Goal: Find specific page/section: Find specific page/section

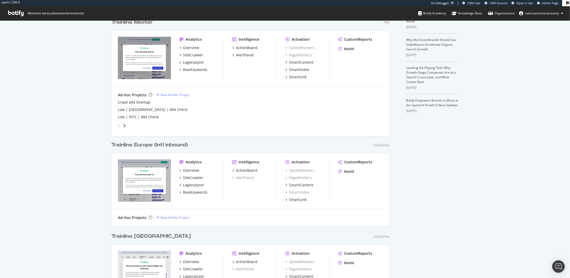
scroll to position [143, 0]
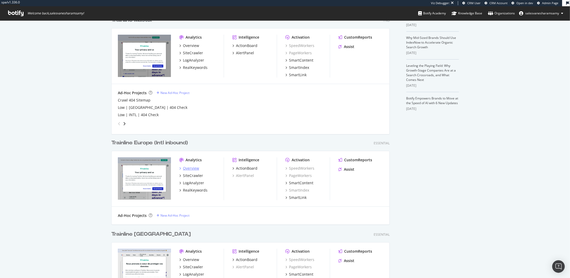
click at [197, 167] on div "Overview" at bounding box center [191, 168] width 16 height 5
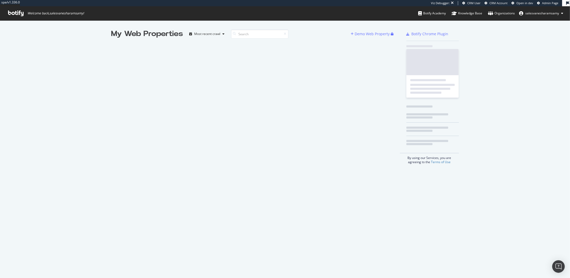
scroll to position [278, 570]
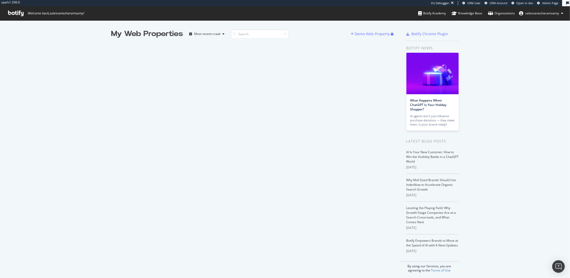
click at [20, 13] on icon at bounding box center [15, 13] width 15 height 6
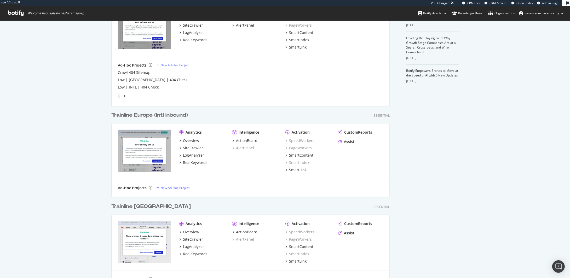
scroll to position [171, 0]
drag, startPoint x: 197, startPoint y: 116, endPoint x: 113, endPoint y: 116, distance: 83.9
click at [113, 116] on div "Trainline Europe (Intl inbound) Essential" at bounding box center [250, 115] width 278 height 8
copy div "Trainline Europe (Intl inbound)"
